Goal: Transaction & Acquisition: Book appointment/travel/reservation

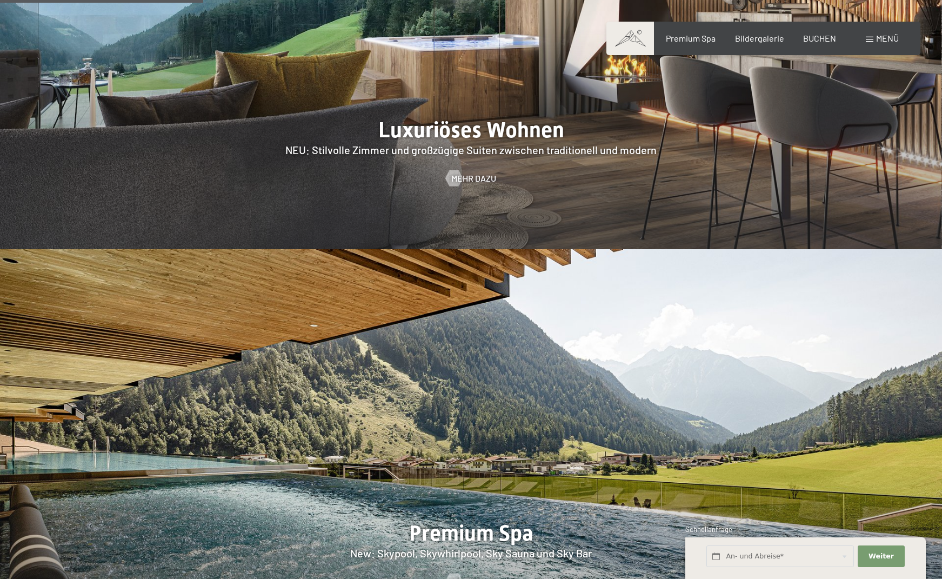
scroll to position [1153, 0]
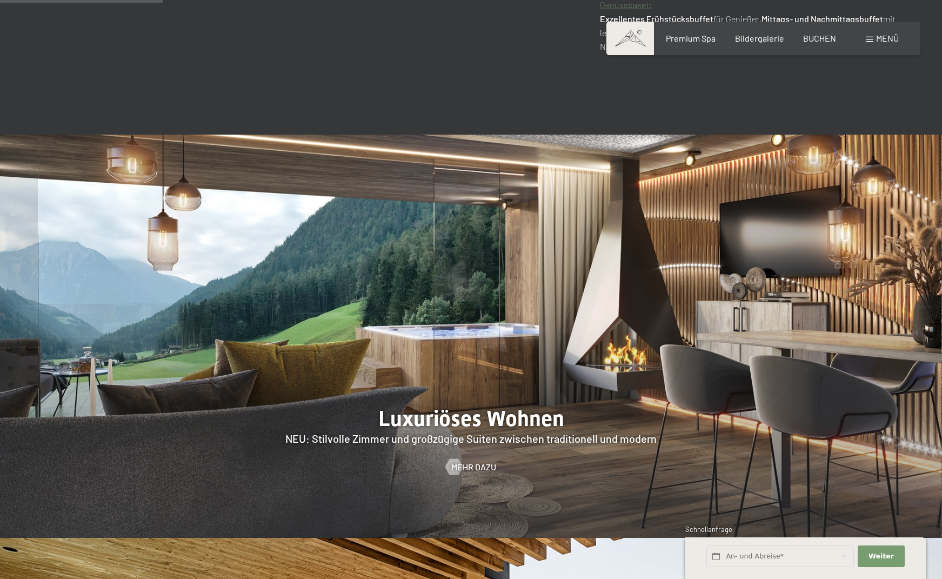
click at [428, 303] on div at bounding box center [471, 336] width 942 height 403
click at [458, 458] on div at bounding box center [453, 466] width 9 height 16
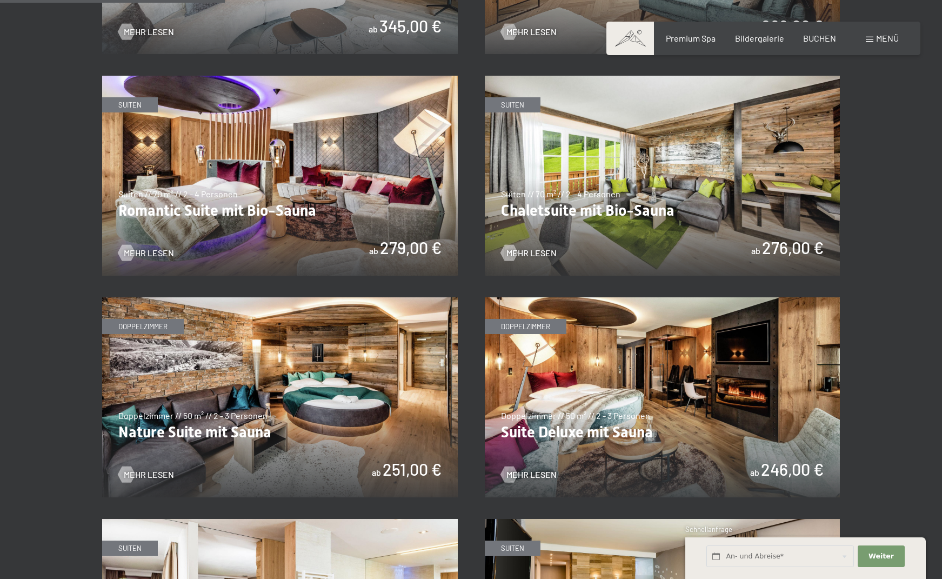
scroll to position [577, 0]
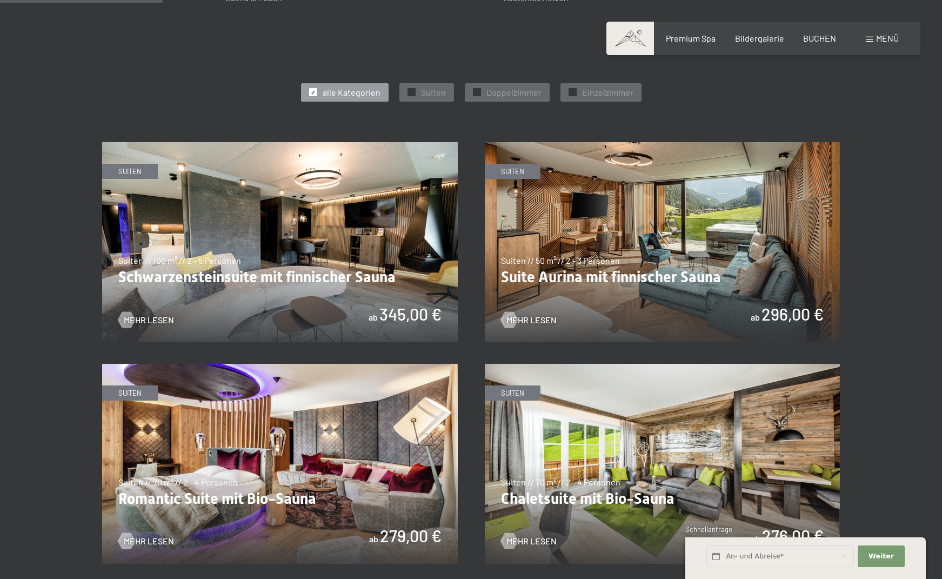
click at [589, 282] on img at bounding box center [663, 242] width 356 height 200
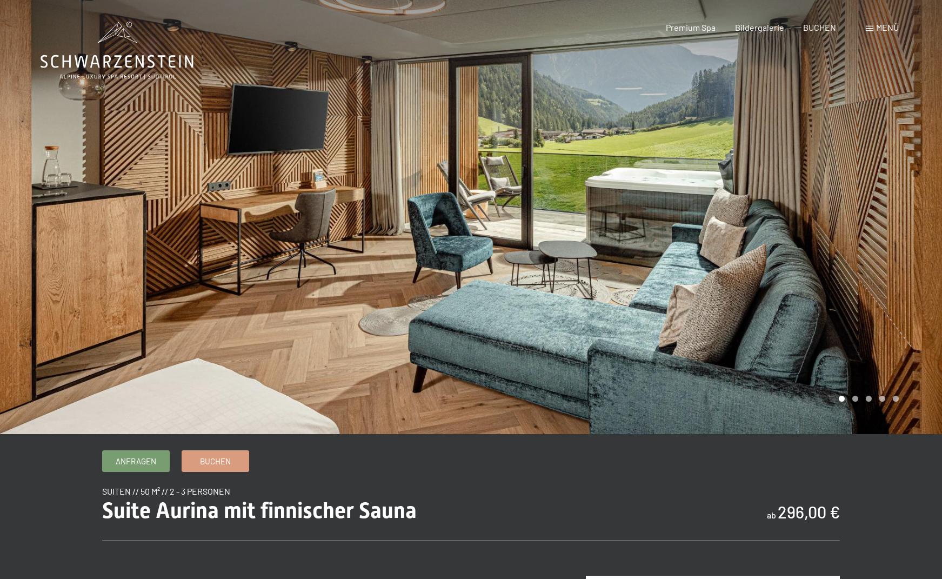
click at [816, 234] on div at bounding box center [706, 217] width 471 height 434
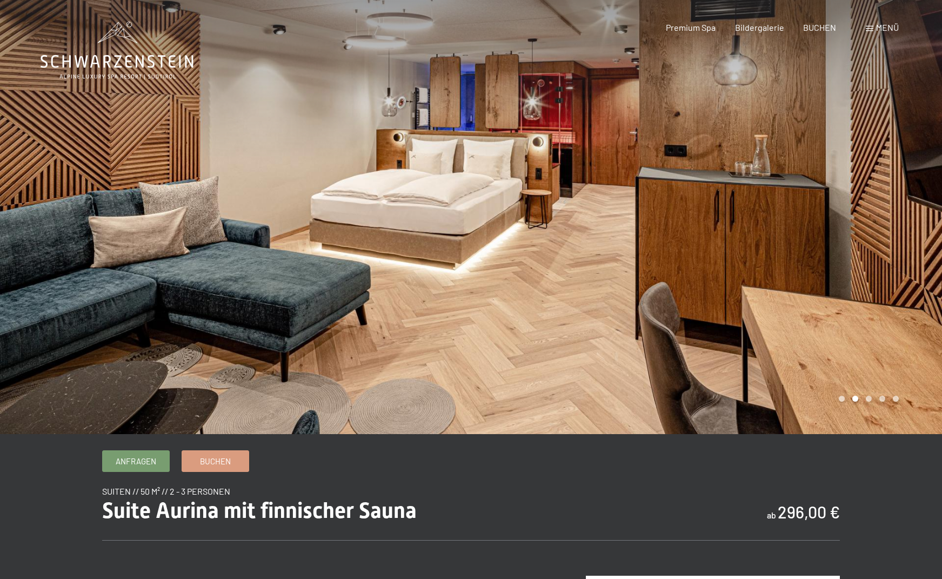
click at [816, 234] on div at bounding box center [706, 217] width 471 height 434
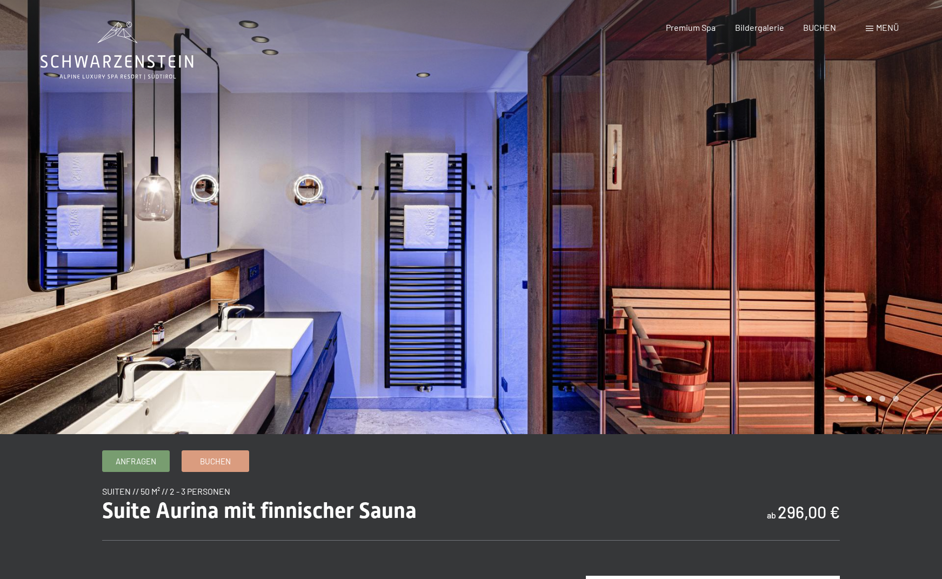
click at [816, 234] on div at bounding box center [706, 217] width 471 height 434
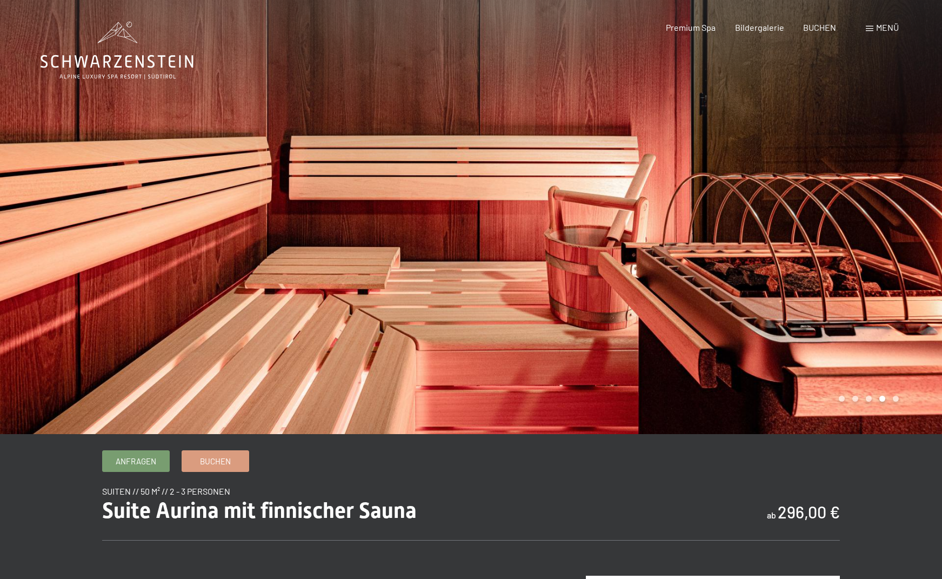
click at [816, 234] on div at bounding box center [706, 217] width 471 height 434
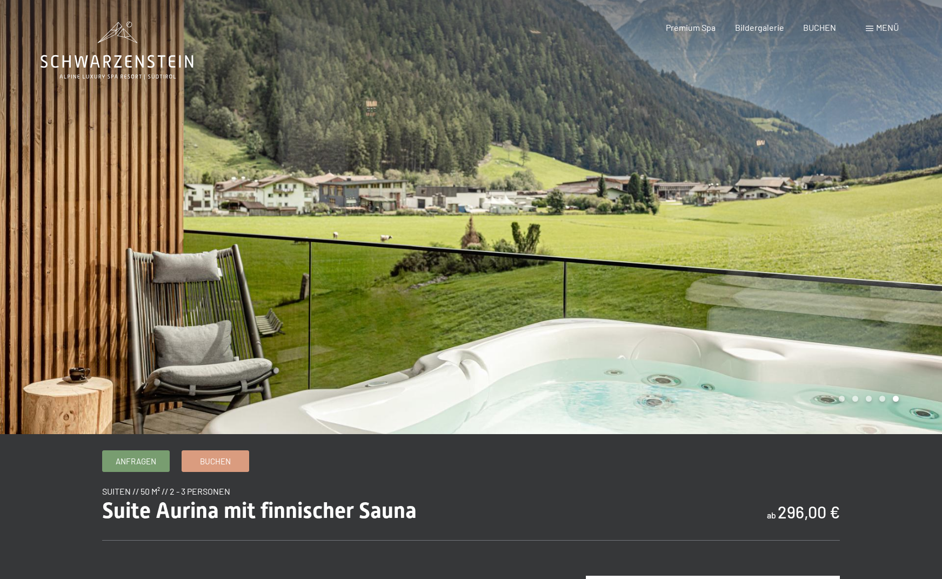
click at [816, 234] on div at bounding box center [706, 217] width 471 height 434
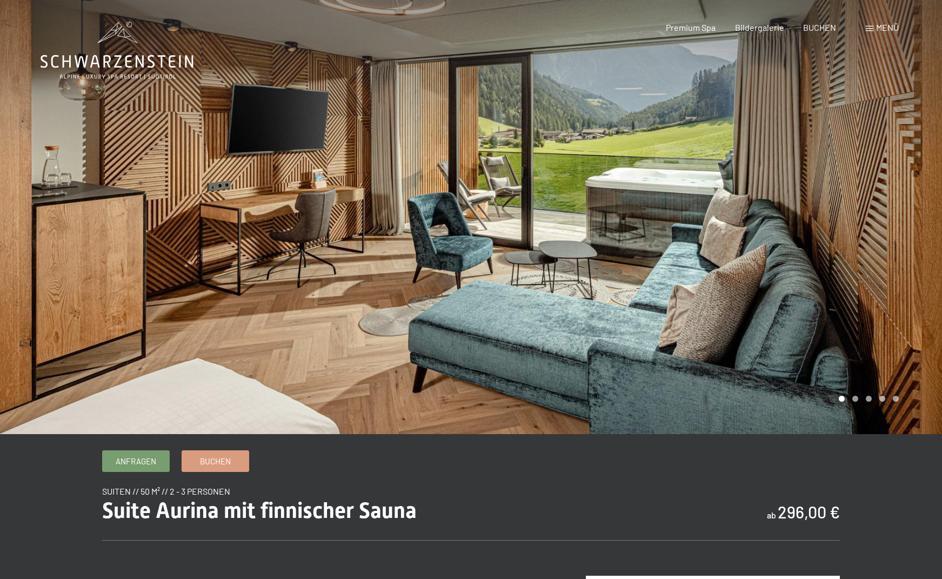
click at [816, 234] on div at bounding box center [706, 217] width 471 height 434
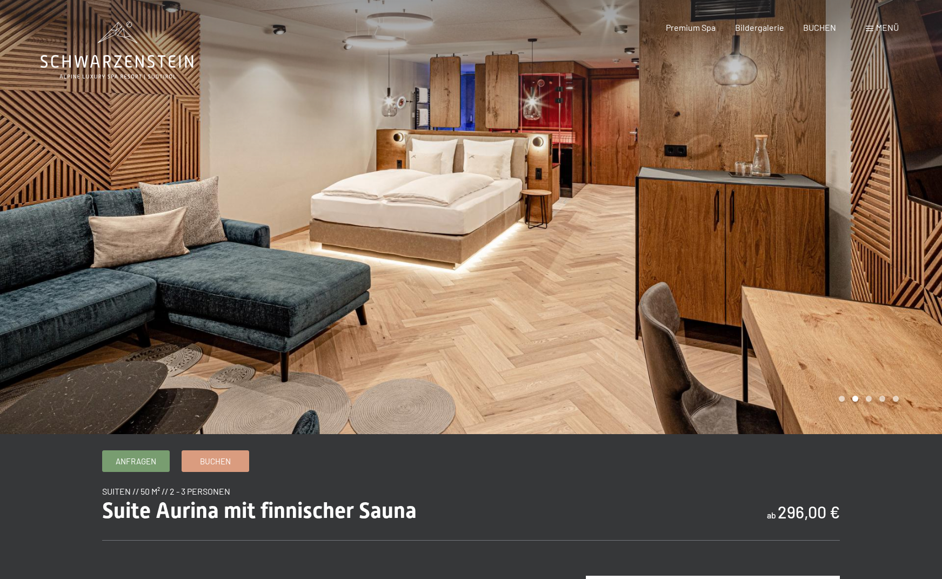
click at [816, 234] on div at bounding box center [706, 217] width 471 height 434
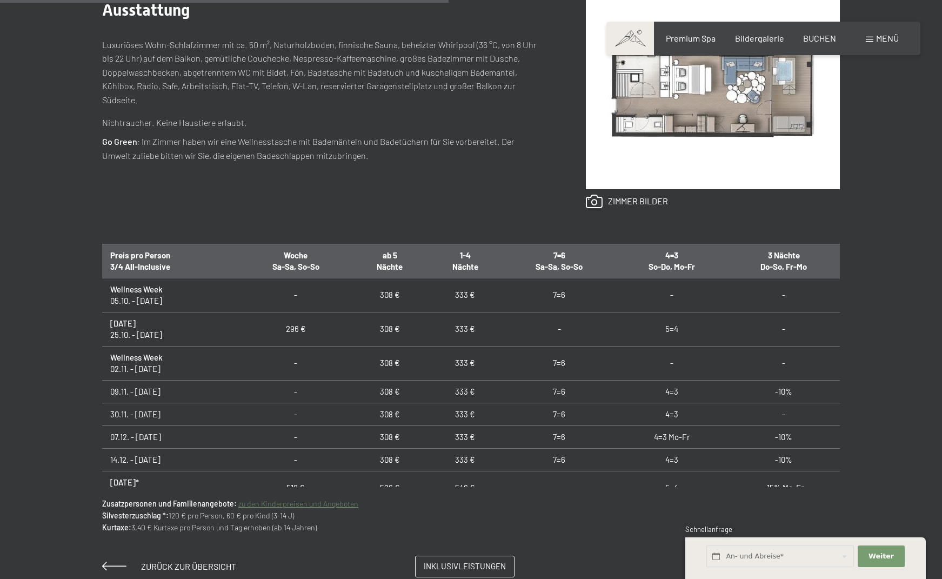
scroll to position [865, 0]
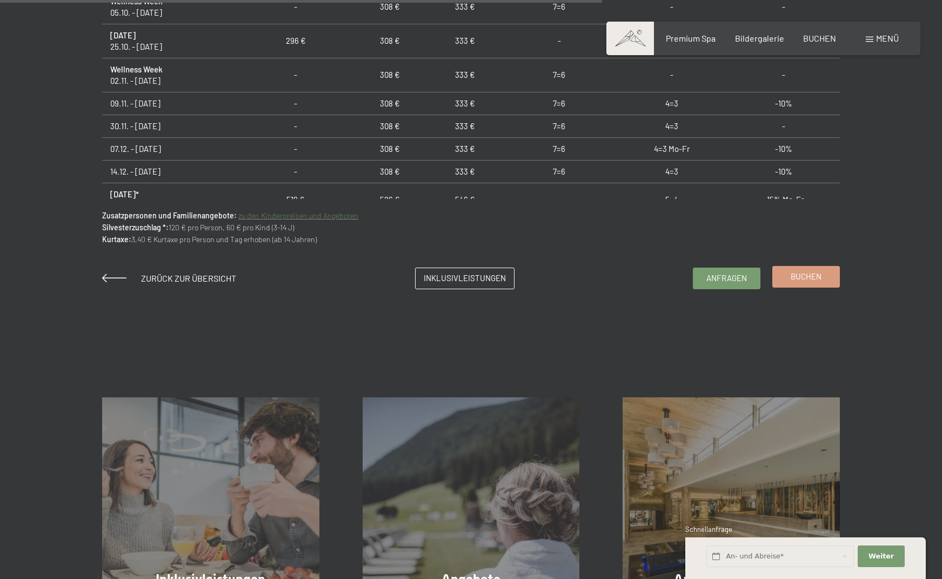
click at [809, 276] on span "Buchen" at bounding box center [806, 276] width 31 height 11
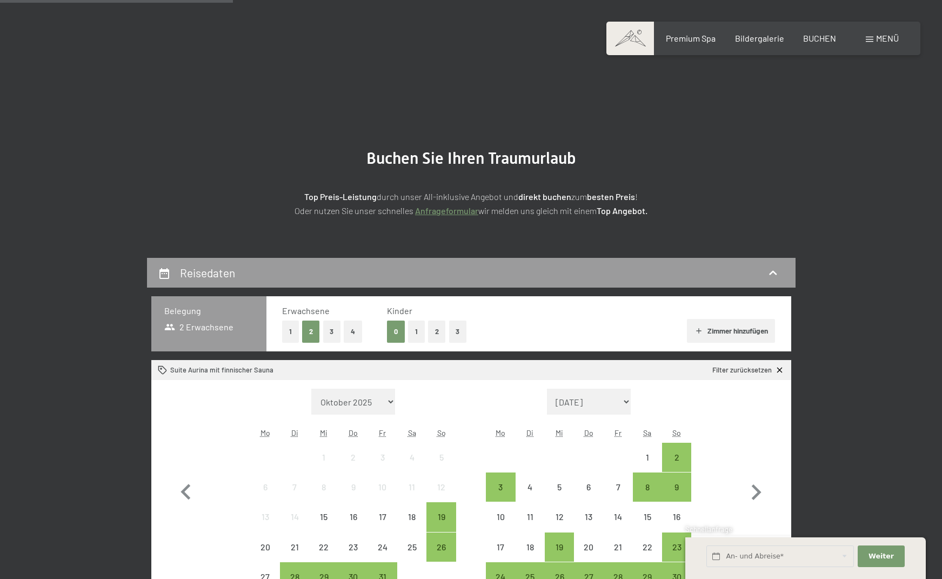
scroll to position [288, 0]
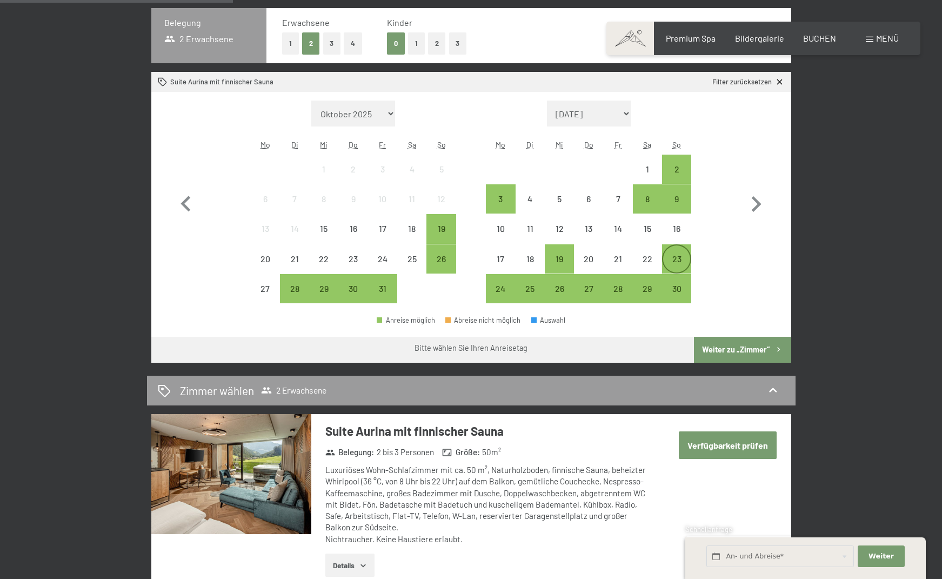
drag, startPoint x: 670, startPoint y: 262, endPoint x: 642, endPoint y: 264, distance: 28.2
click at [670, 261] on div "23" at bounding box center [676, 268] width 27 height 27
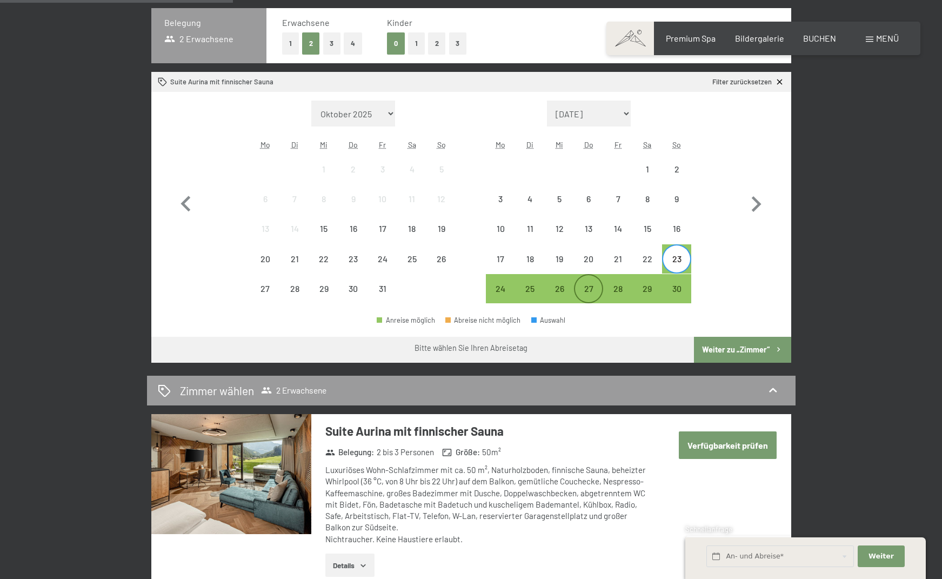
click at [586, 285] on div "27" at bounding box center [588, 297] width 27 height 27
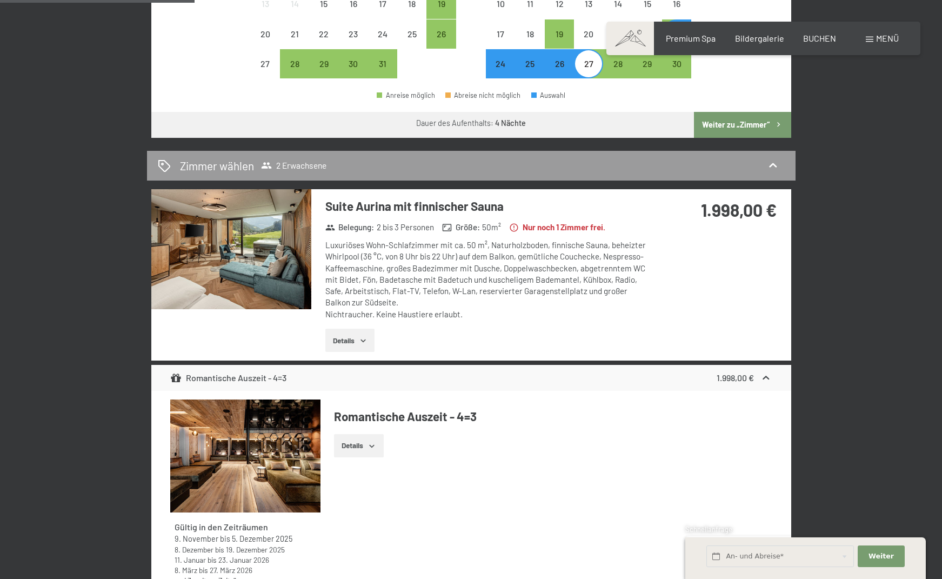
scroll to position [577, 0]
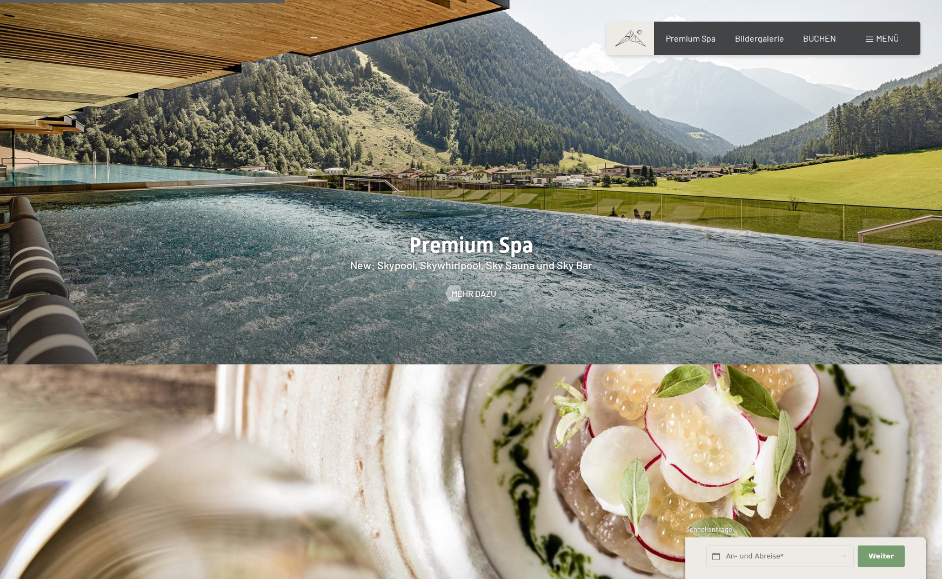
scroll to position [2018, 0]
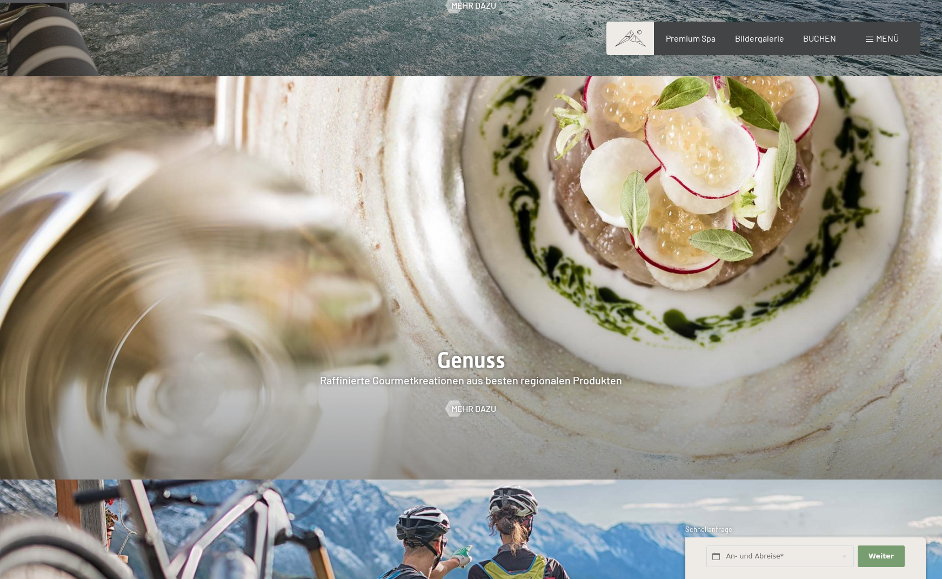
click at [523, 312] on div at bounding box center [471, 277] width 942 height 403
click at [466, 403] on span "Mehr dazu" at bounding box center [484, 409] width 45 height 12
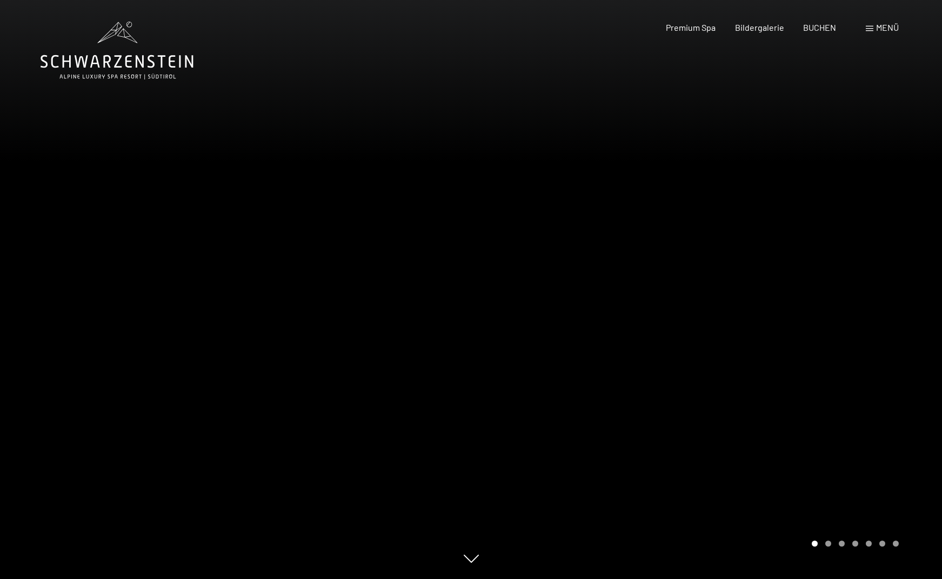
click at [649, 295] on div at bounding box center [706, 289] width 471 height 579
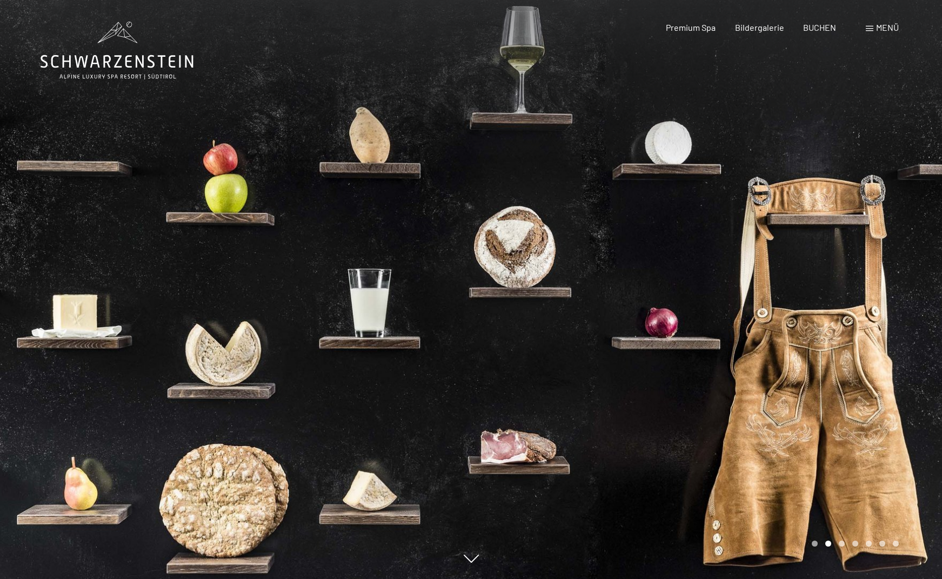
click at [649, 295] on div at bounding box center [706, 289] width 471 height 579
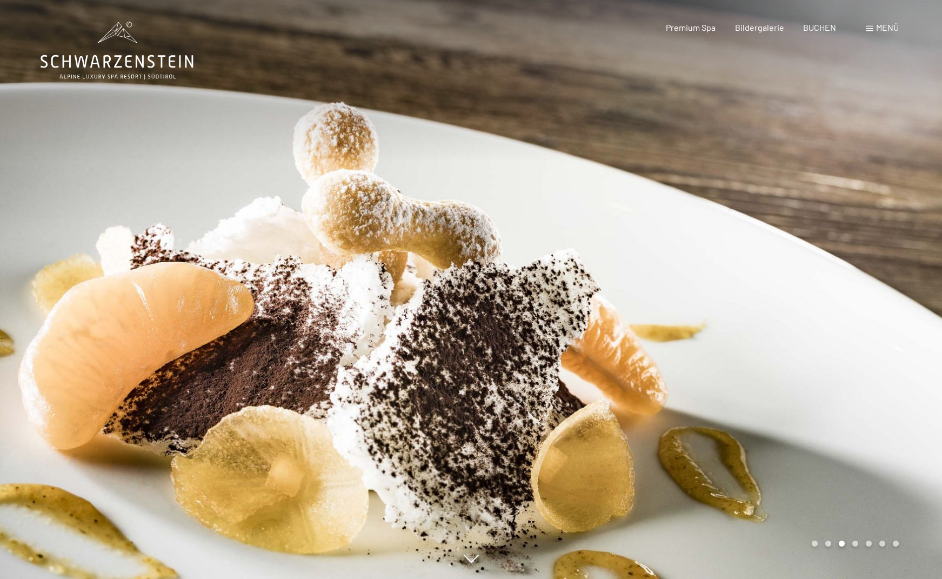
click at [649, 295] on div at bounding box center [706, 289] width 471 height 579
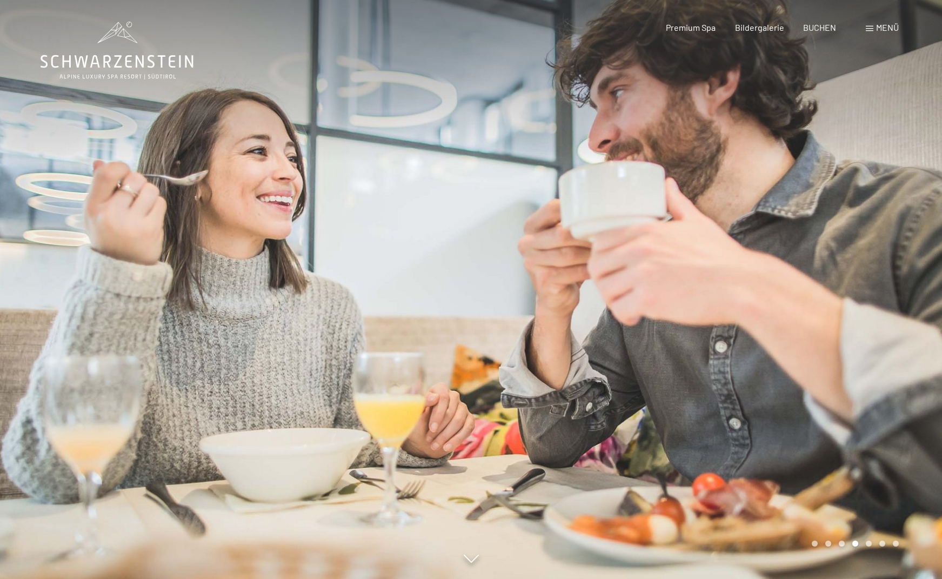
click at [649, 295] on div at bounding box center [706, 289] width 471 height 579
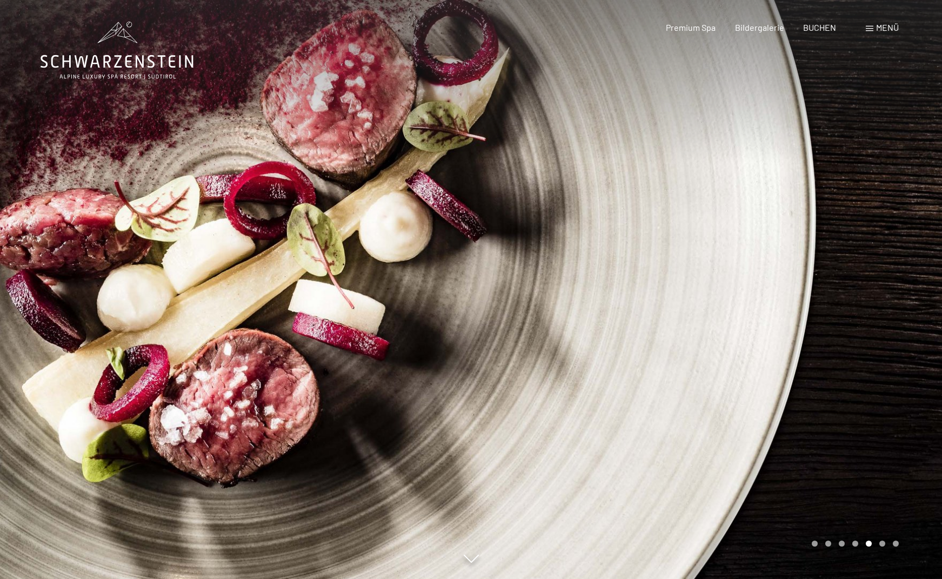
click at [649, 295] on div at bounding box center [706, 289] width 471 height 579
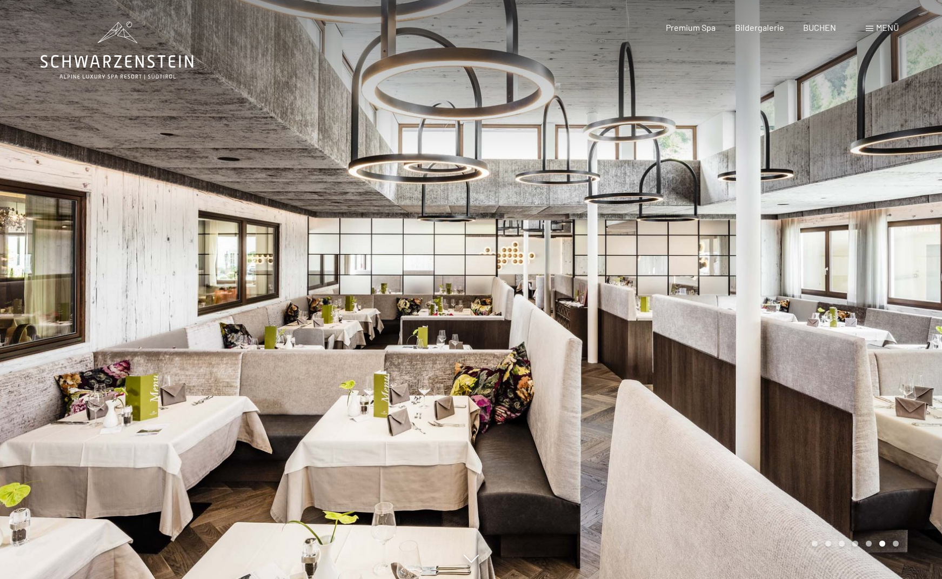
click at [649, 295] on div at bounding box center [706, 289] width 471 height 579
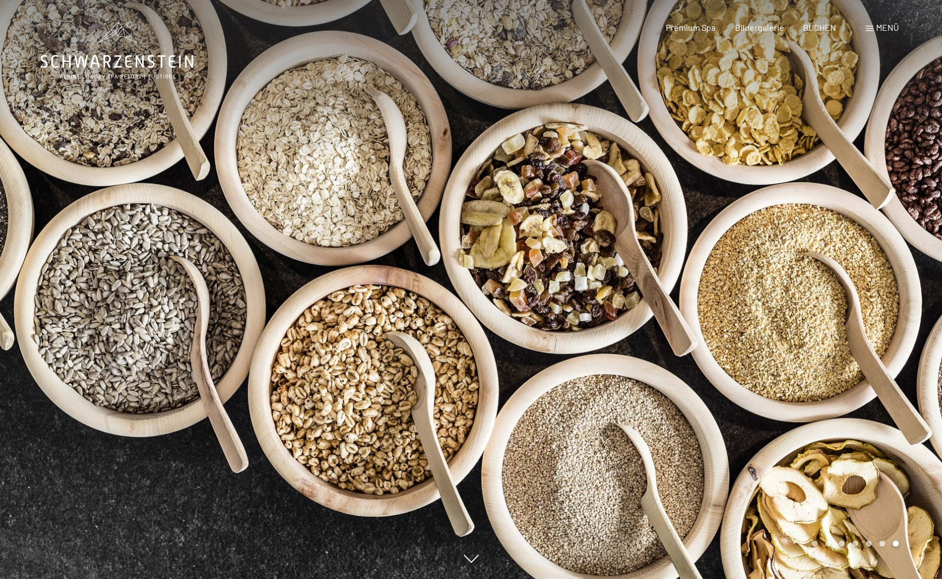
click at [649, 295] on div at bounding box center [706, 289] width 471 height 579
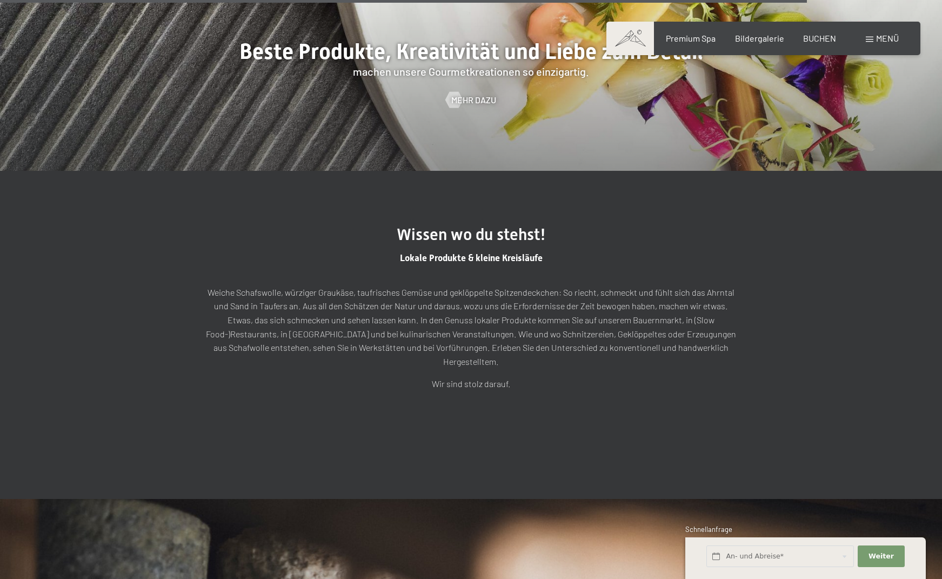
scroll to position [2993, 0]
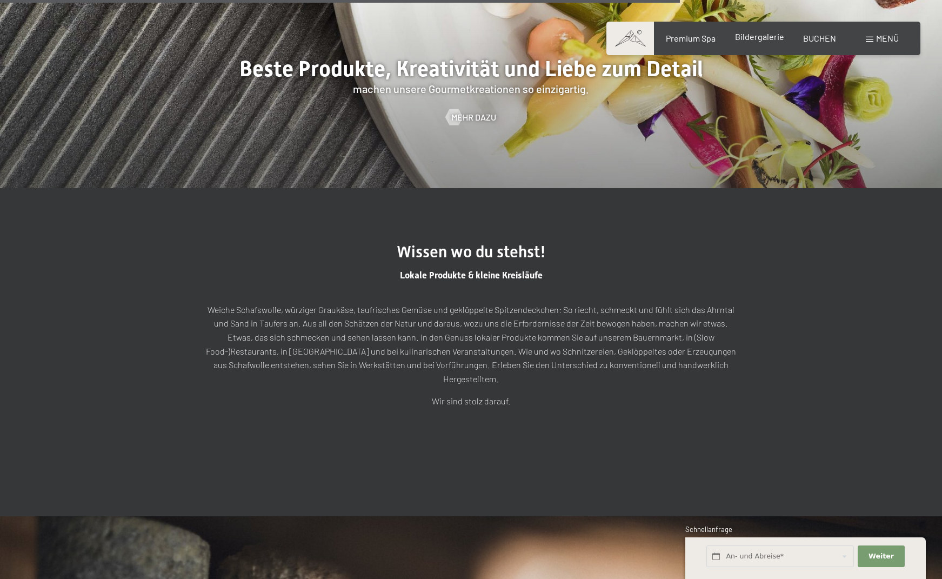
click at [744, 38] on span "Bildergalerie" at bounding box center [759, 36] width 49 height 10
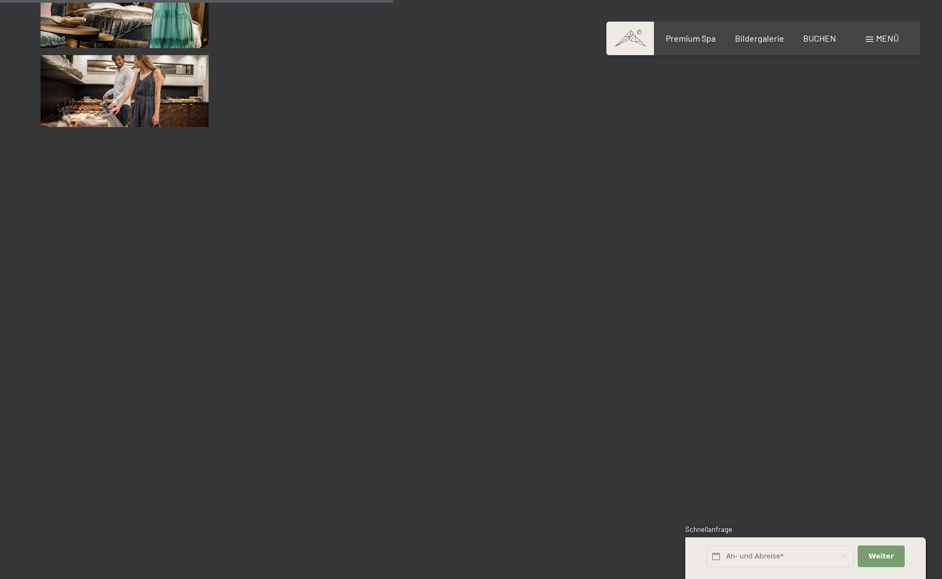
scroll to position [5765, 0]
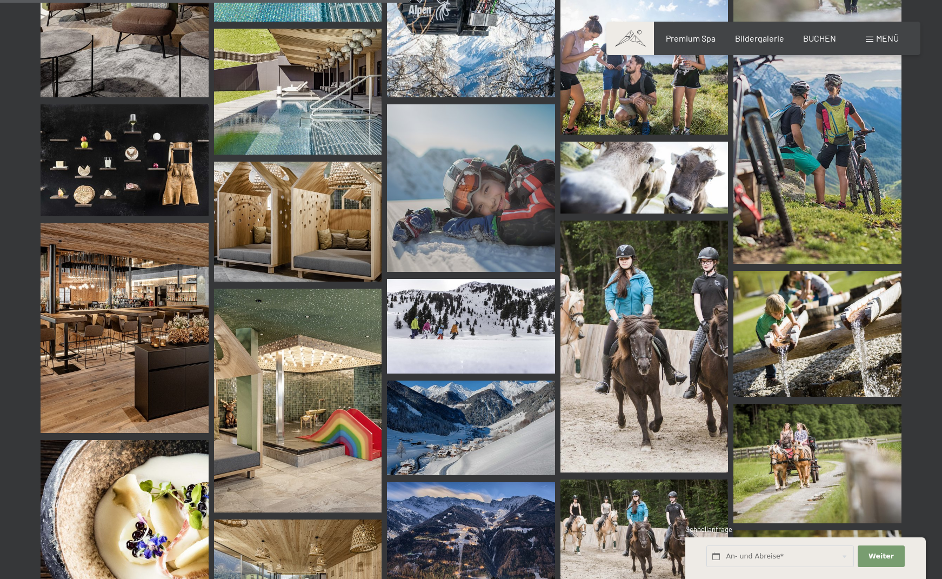
click at [622, 291] on img at bounding box center [644, 347] width 168 height 252
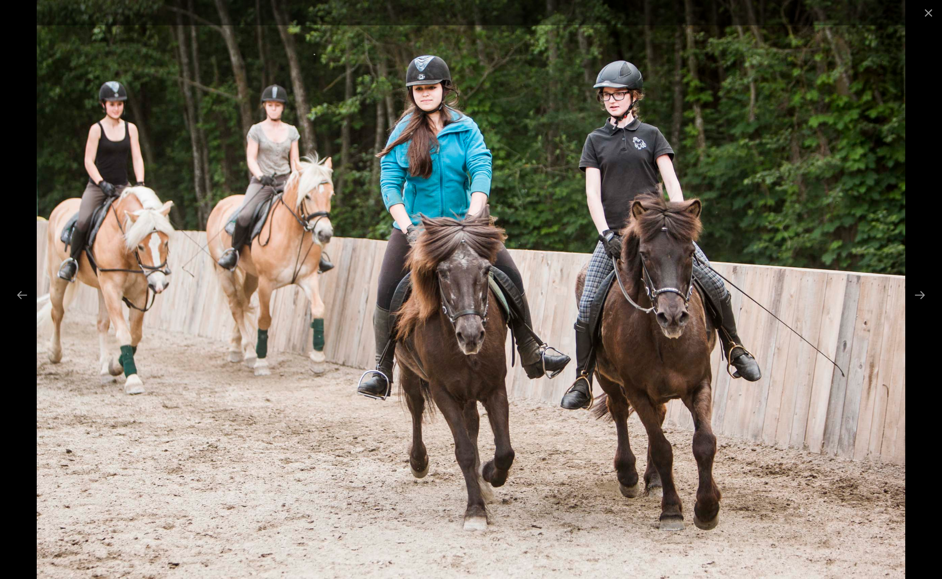
click at [844, 274] on img at bounding box center [471, 289] width 868 height 579
click at [932, 12] on button "Close gallery" at bounding box center [928, 12] width 27 height 25
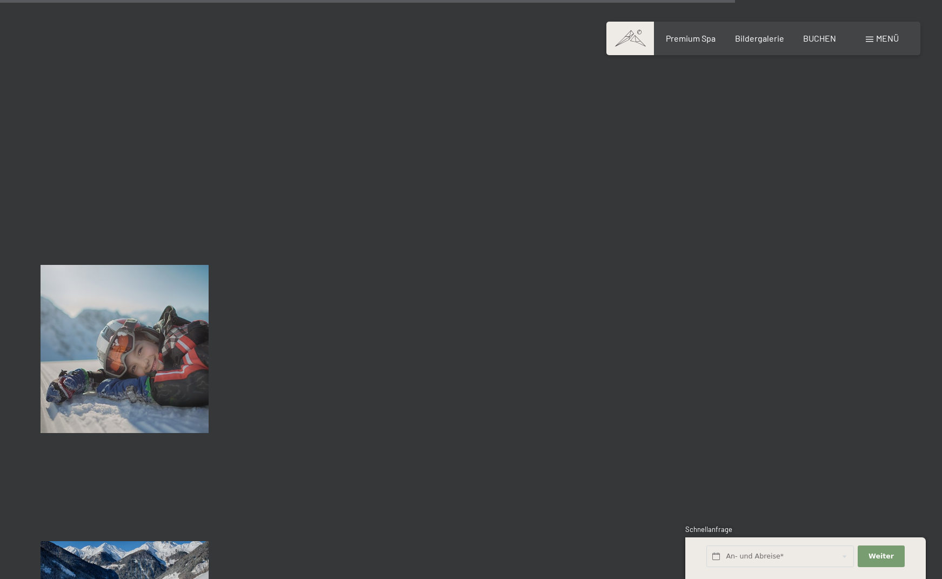
scroll to position [10407, 0]
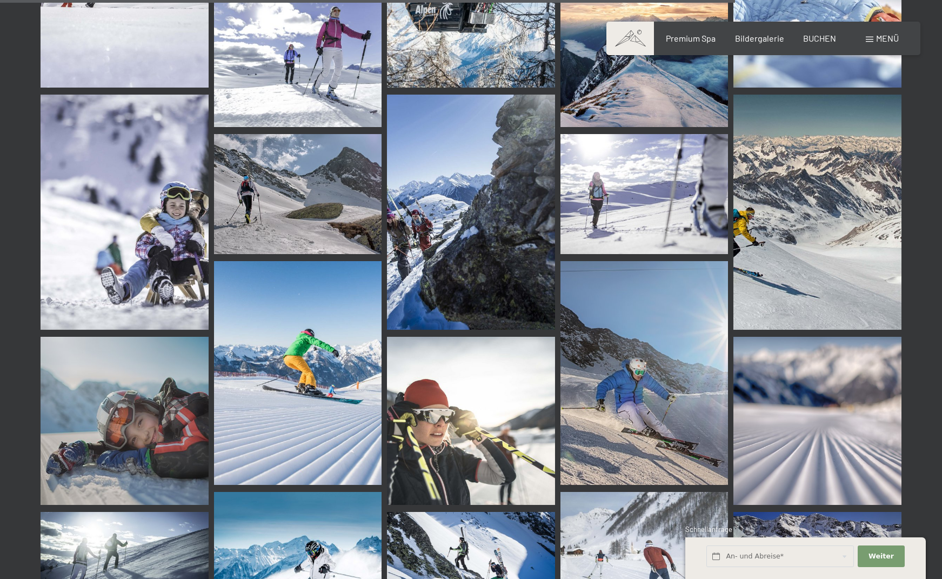
click at [885, 36] on span "Menü" at bounding box center [887, 38] width 23 height 10
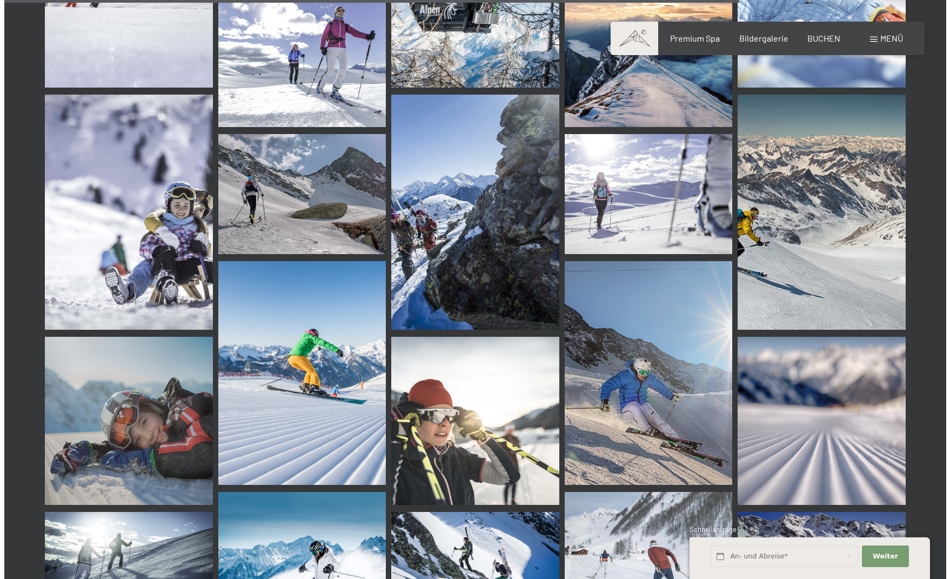
scroll to position [10498, 0]
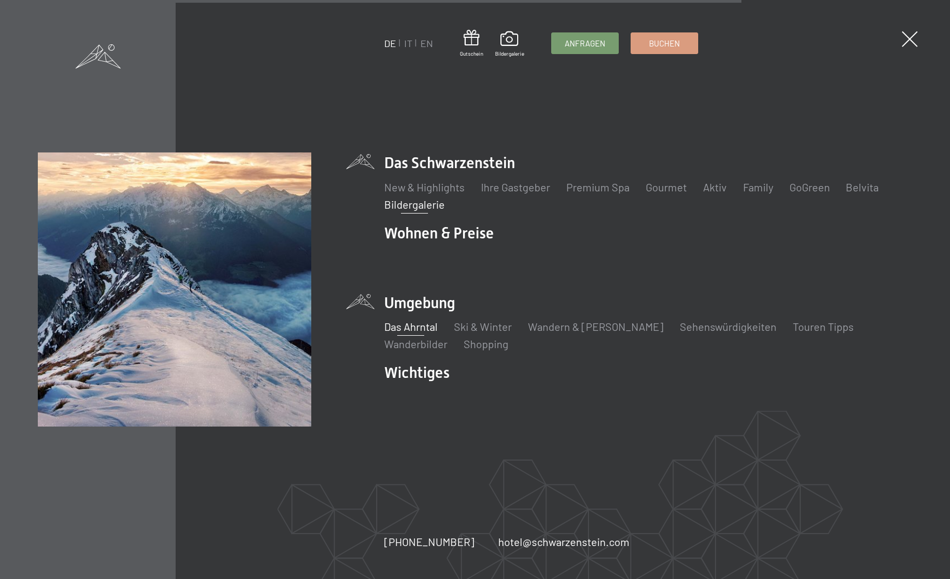
click at [432, 328] on link "Das Ahrntal" at bounding box center [411, 326] width 54 height 13
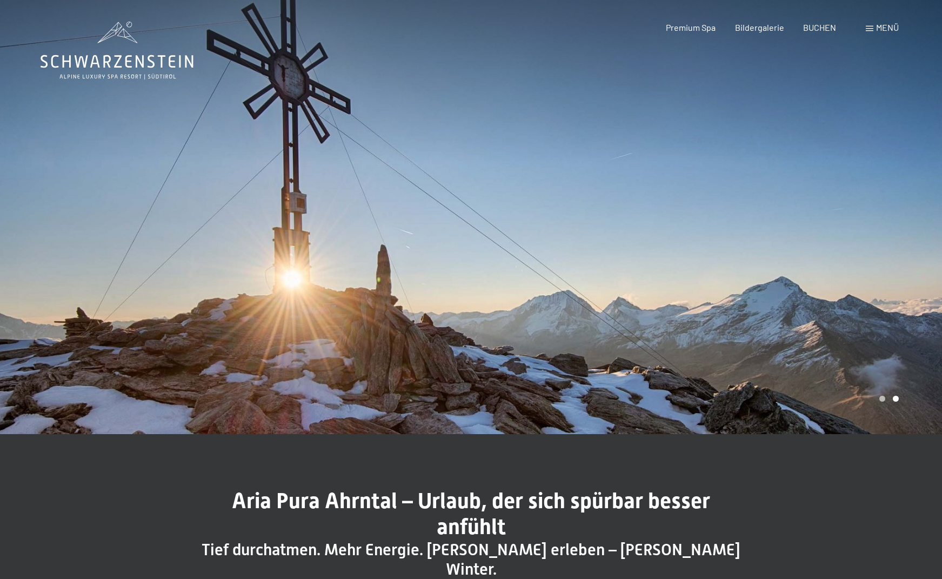
click at [887, 34] on div "Menü" at bounding box center [882, 28] width 33 height 12
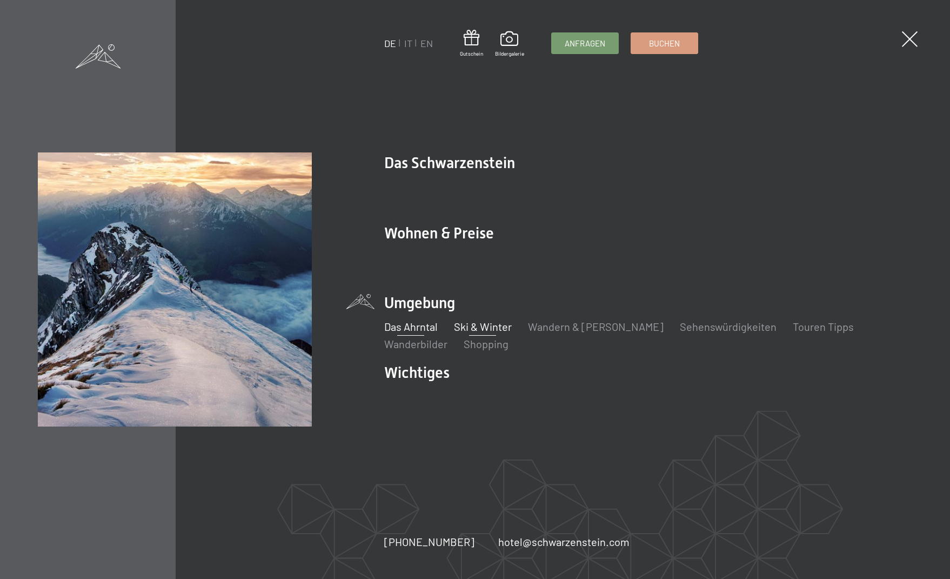
click at [491, 326] on link "Ski & Winter" at bounding box center [483, 326] width 58 height 13
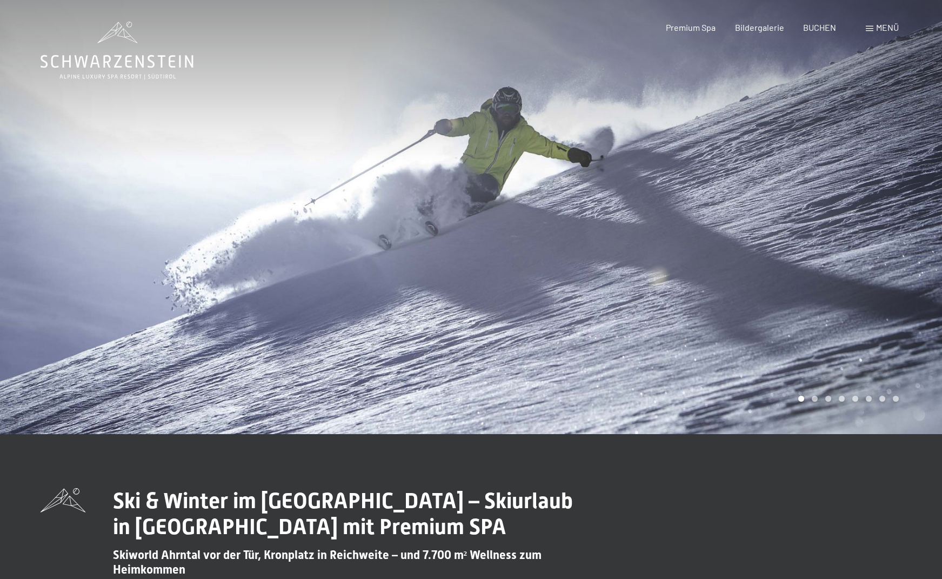
click at [881, 28] on span "Menü" at bounding box center [887, 27] width 23 height 10
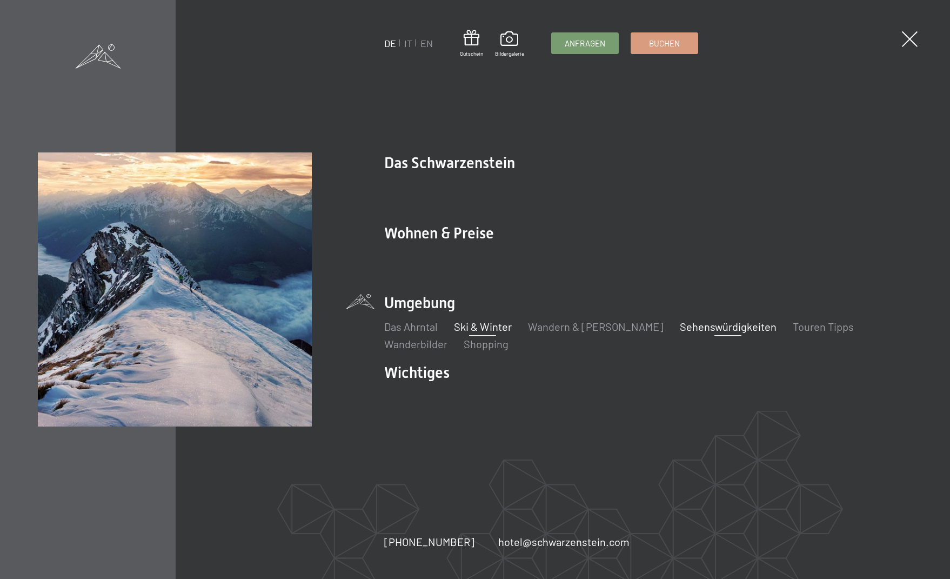
click at [706, 328] on link "Sehenswürdigkeiten" at bounding box center [728, 326] width 97 height 13
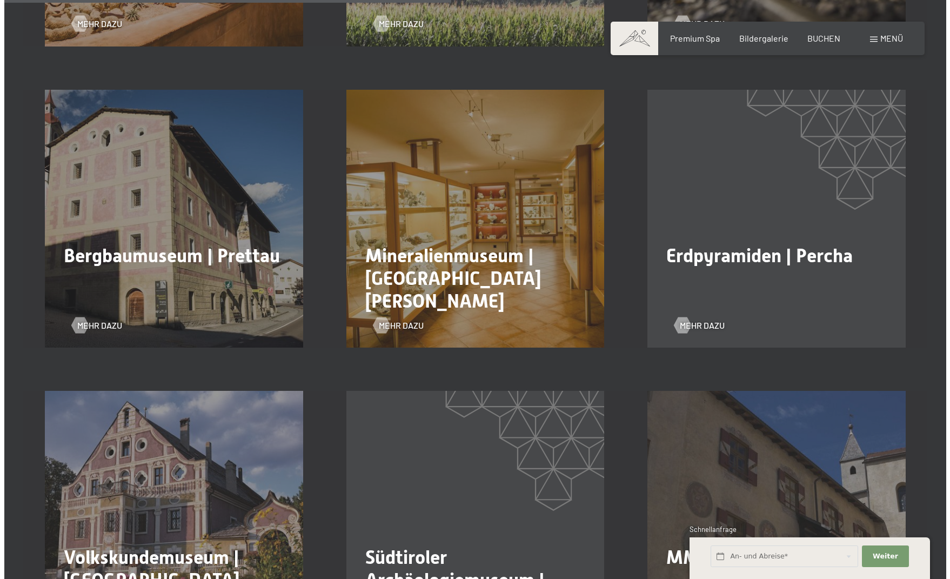
scroll to position [1153, 0]
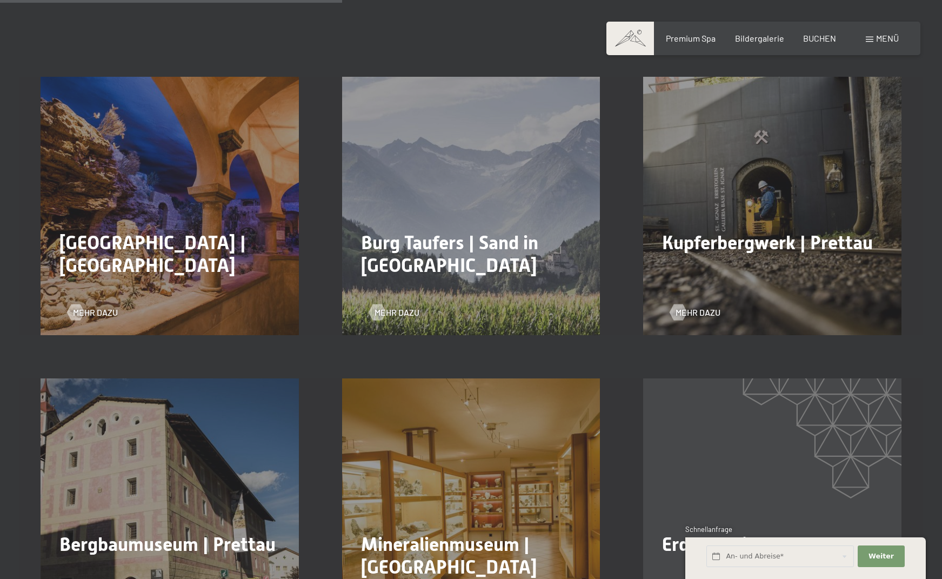
click at [891, 34] on span "Menü" at bounding box center [887, 38] width 23 height 10
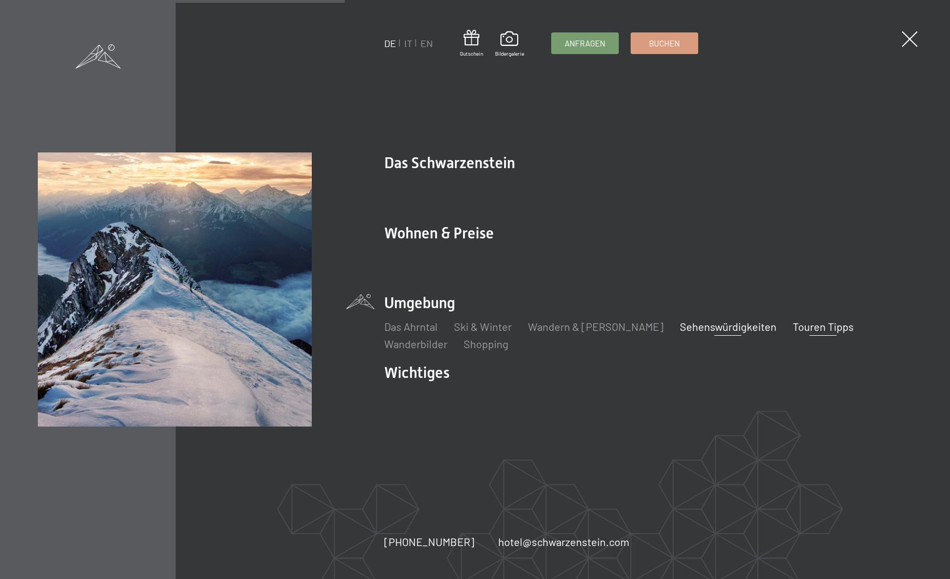
click at [793, 332] on link "Touren Tipps" at bounding box center [823, 326] width 61 height 13
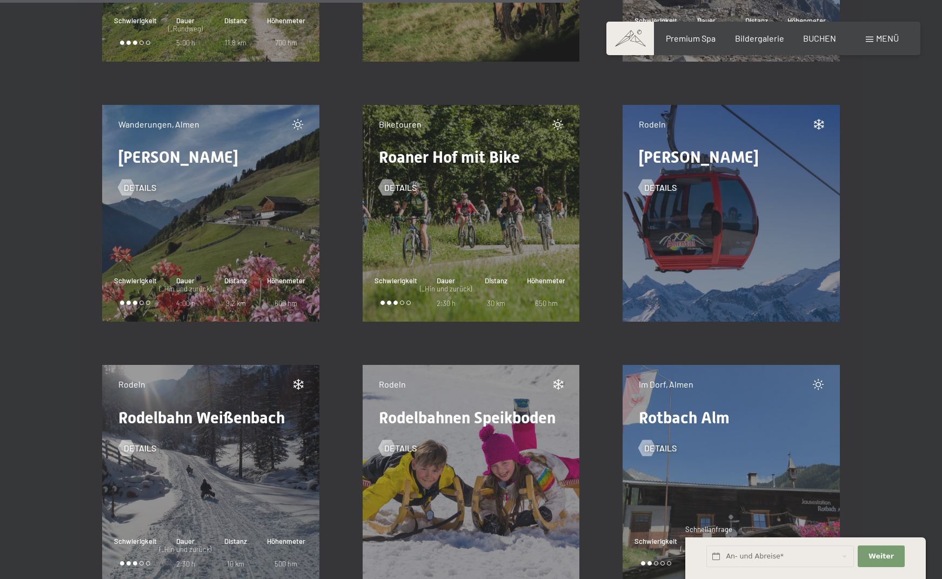
scroll to position [11242, 0]
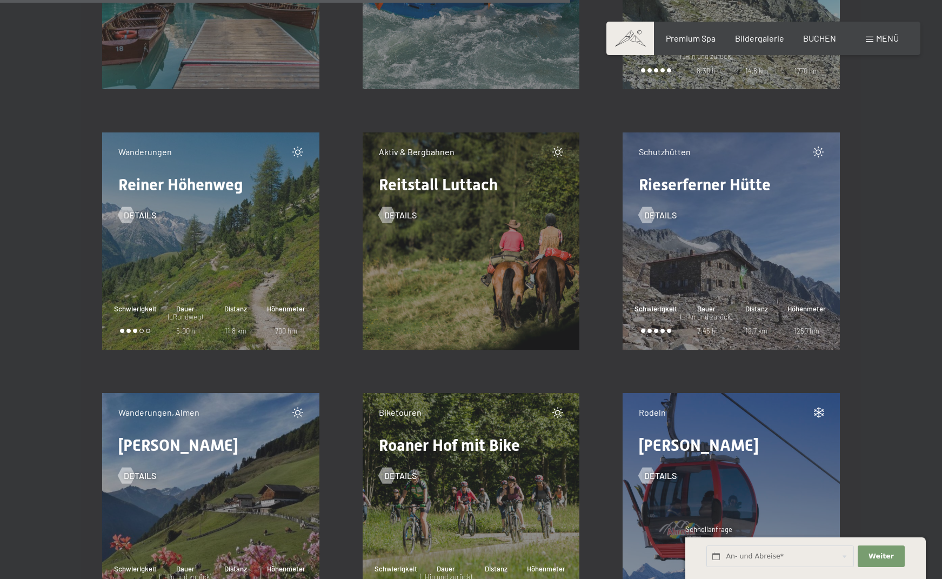
click at [479, 246] on div "Aktiv & Bergbahnen Reitstall Luttach Details" at bounding box center [471, 240] width 217 height 217
click at [391, 207] on div at bounding box center [386, 215] width 9 height 16
